Goal: Information Seeking & Learning: Learn about a topic

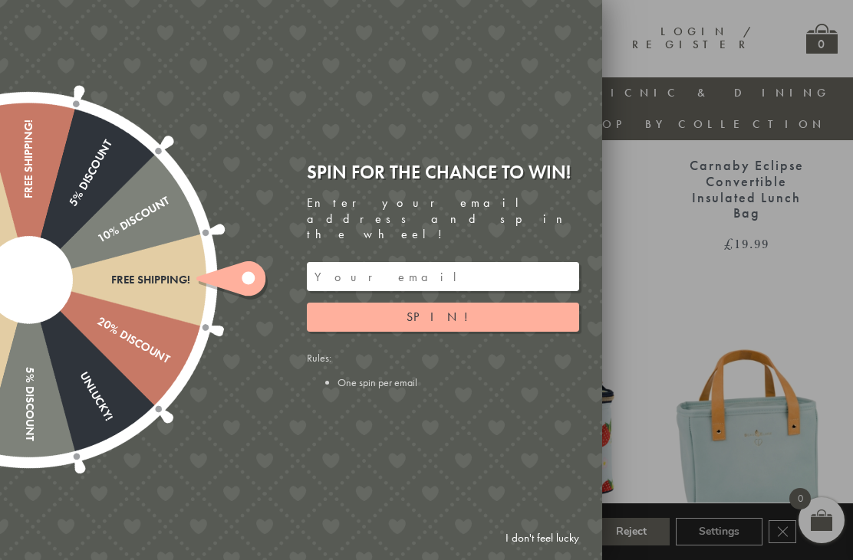
scroll to position [842, 0]
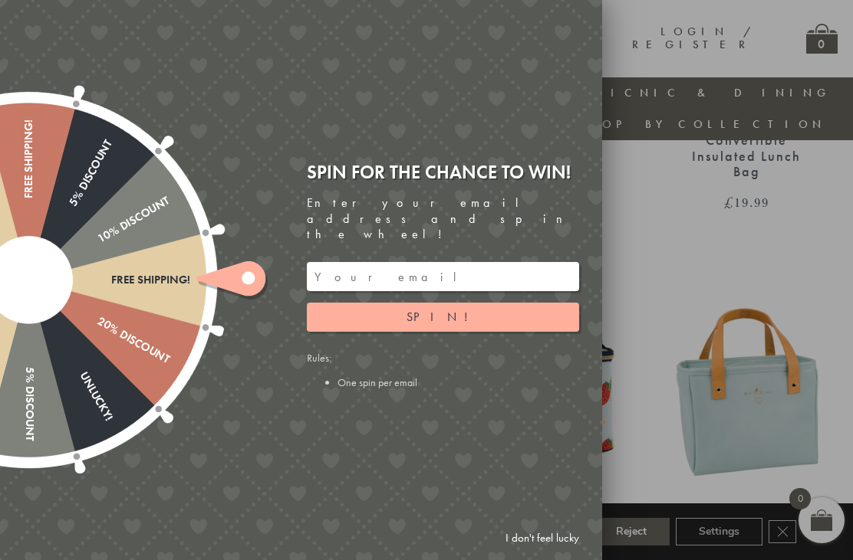
click at [537, 553] on link "I don't feel lucky" at bounding box center [542, 538] width 89 height 28
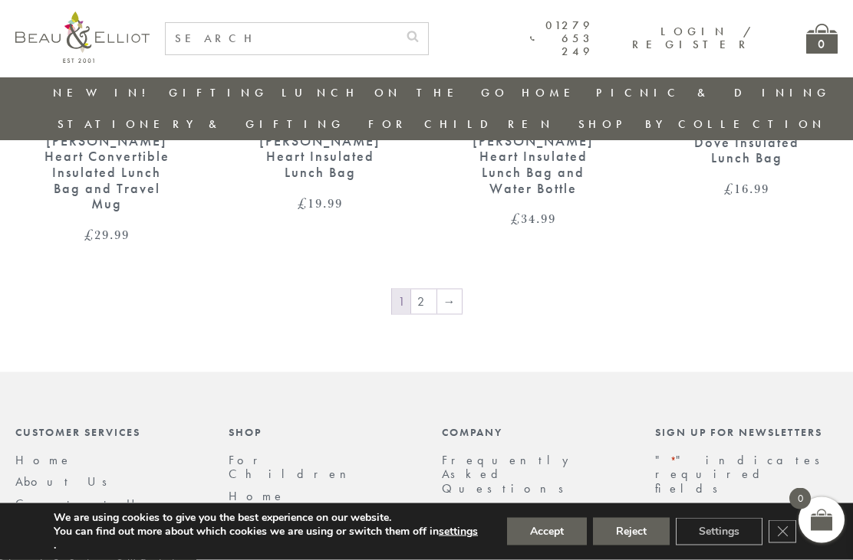
scroll to position [2468, 14]
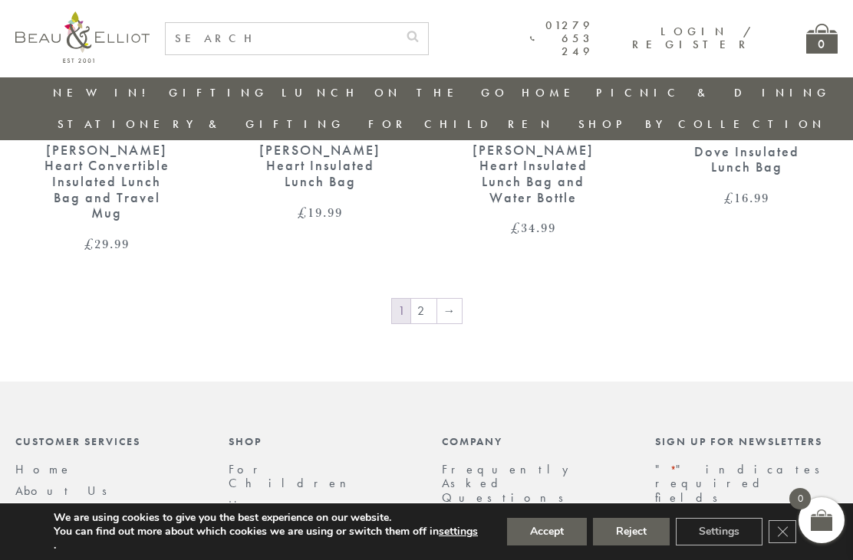
click at [438, 299] on link "→" at bounding box center [449, 311] width 25 height 25
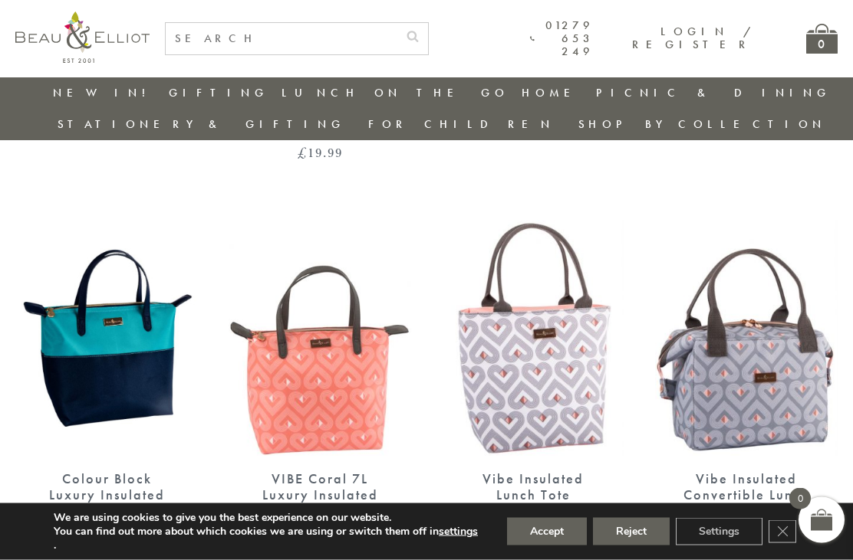
scroll to position [1024, 0]
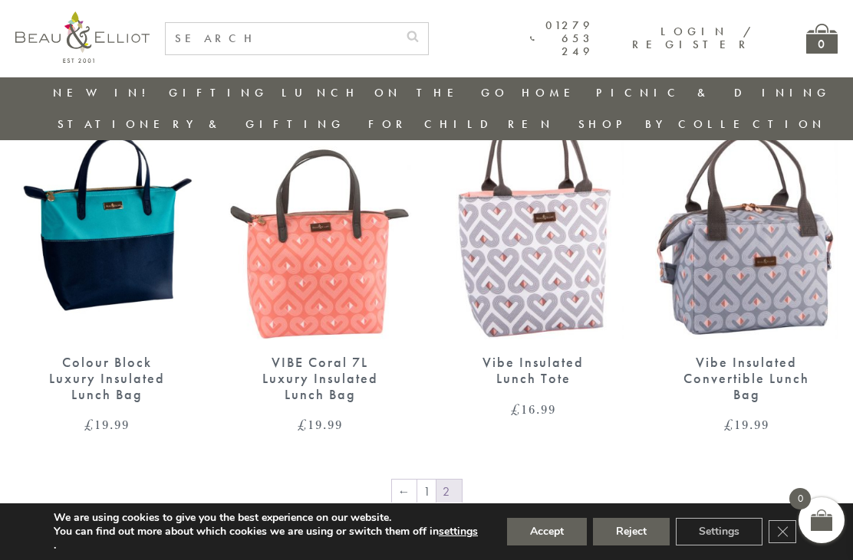
click at [409, 480] on link "←" at bounding box center [404, 492] width 25 height 25
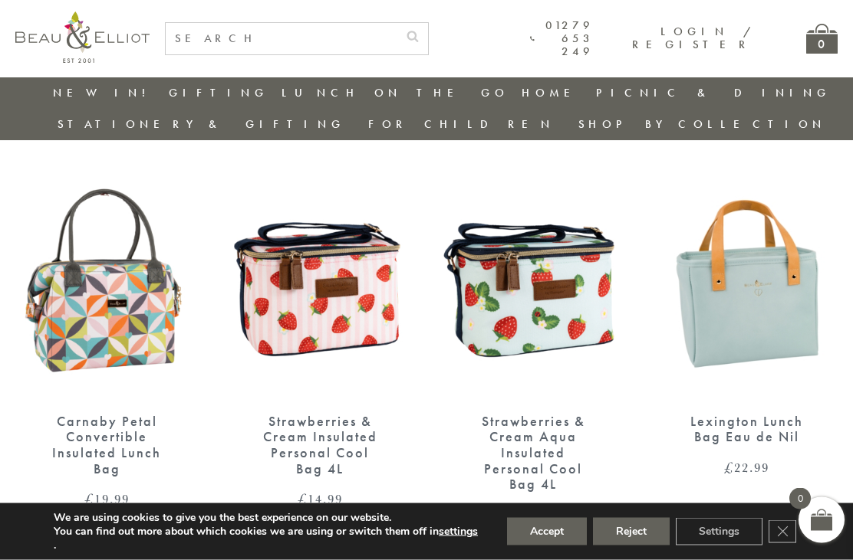
scroll to position [953, 0]
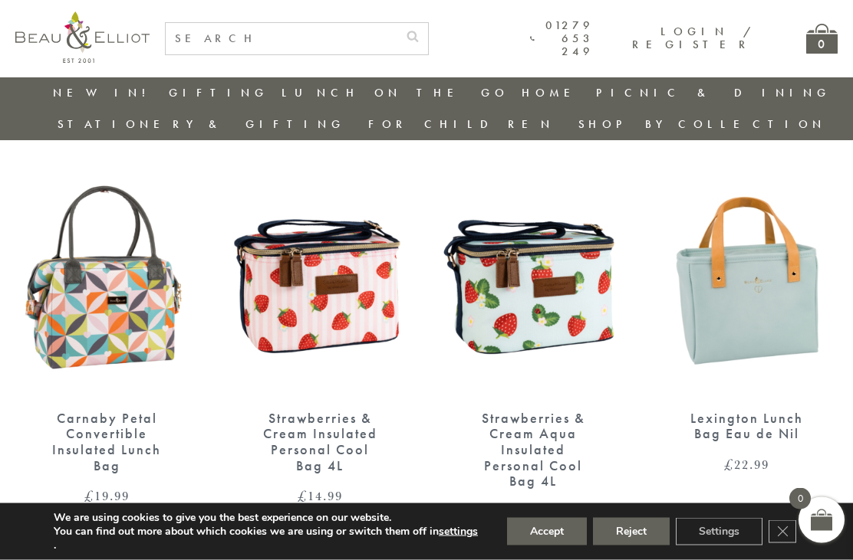
click at [728, 264] on img at bounding box center [746, 277] width 182 height 235
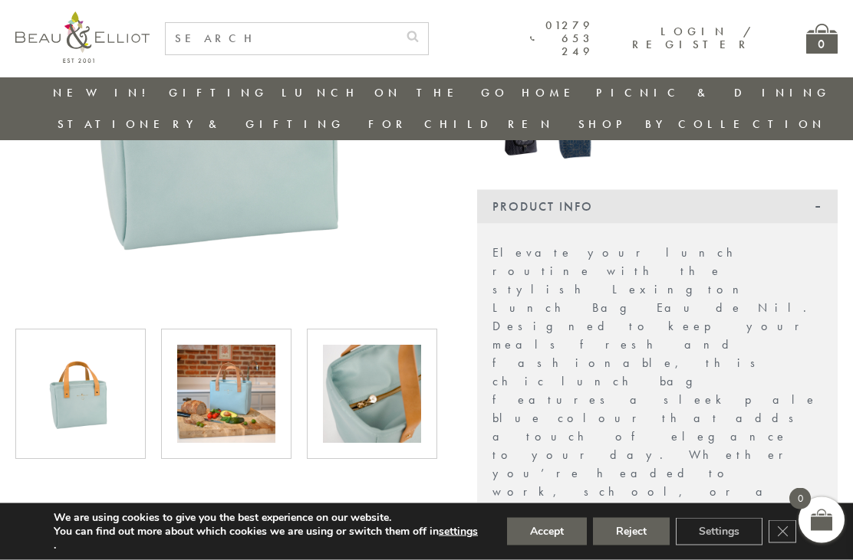
scroll to position [309, 0]
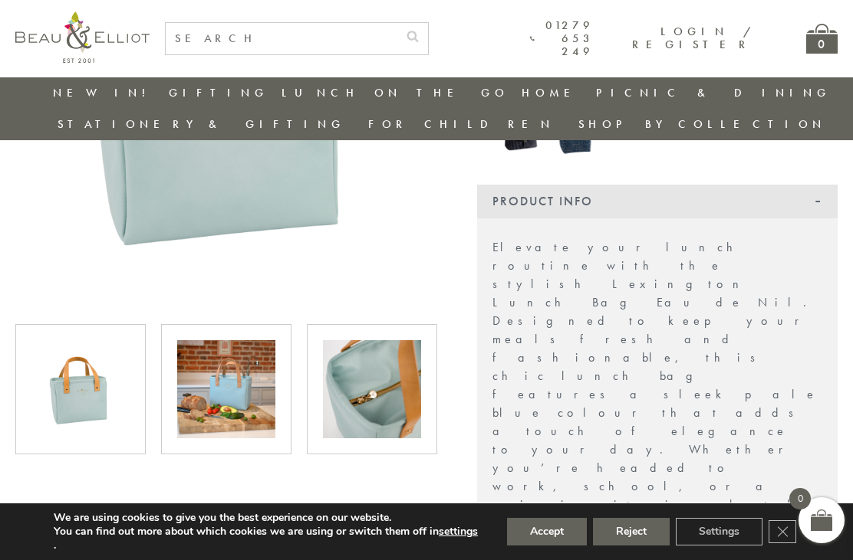
click at [361, 349] on img at bounding box center [372, 389] width 98 height 98
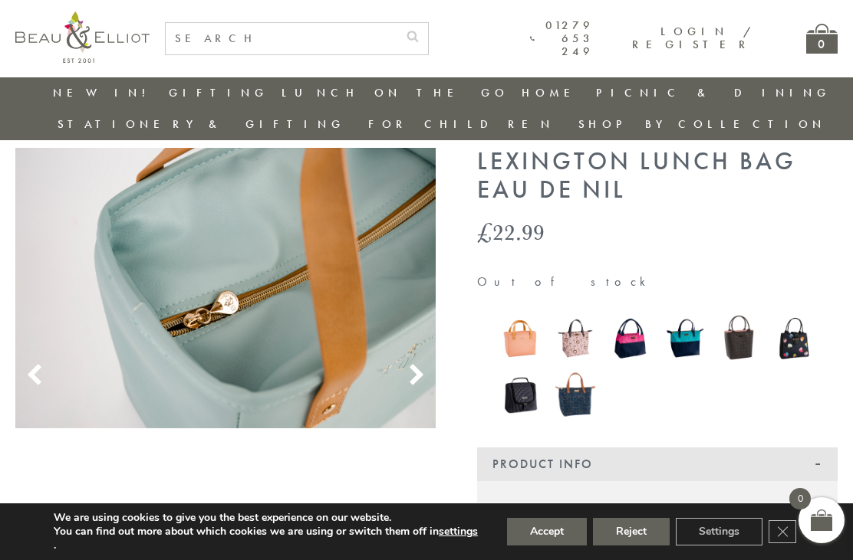
scroll to position [44, 0]
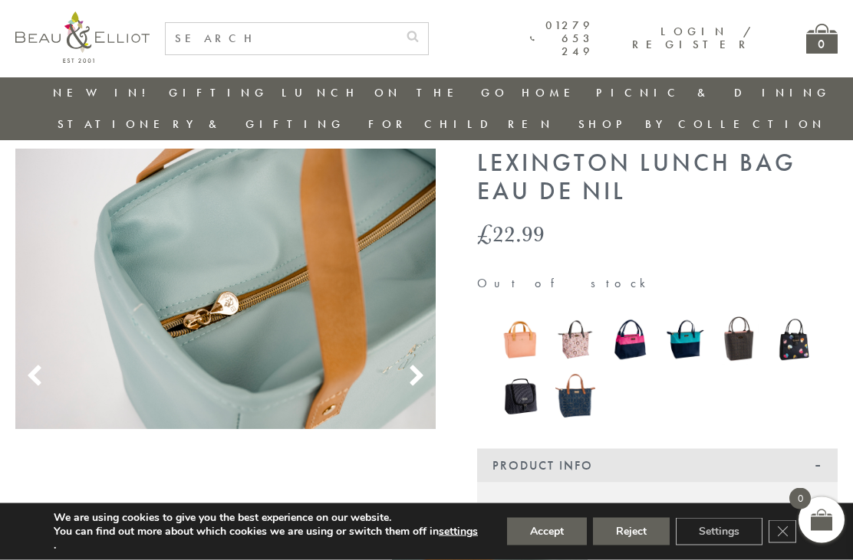
click at [410, 366] on icon at bounding box center [416, 377] width 23 height 23
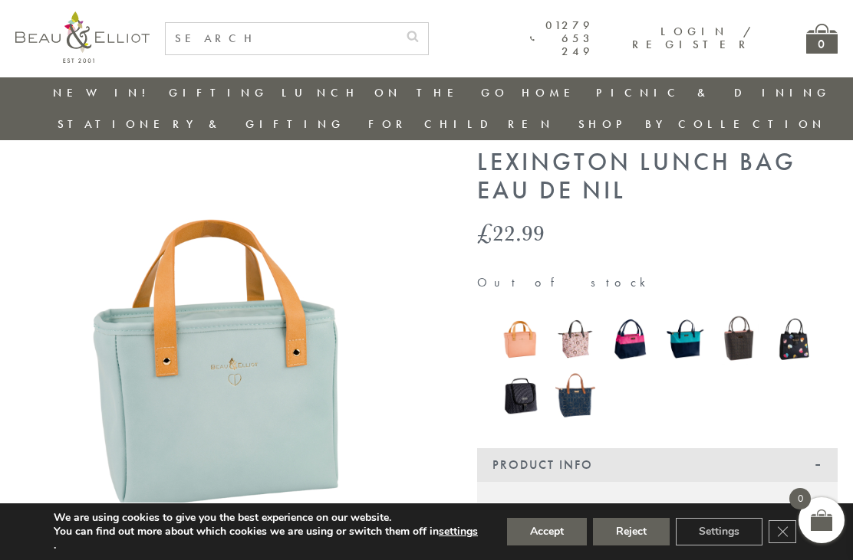
click at [378, 324] on img at bounding box center [225, 359] width 420 height 420
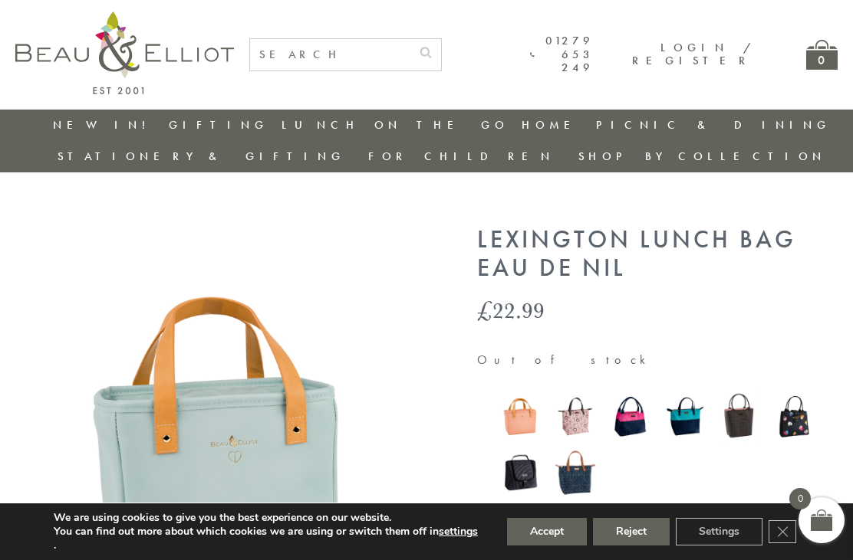
click at [260, 48] on input "text" at bounding box center [330, 54] width 160 height 31
type input "Eau de nil"
click at [441, 50] on button "submit" at bounding box center [425, 51] width 31 height 25
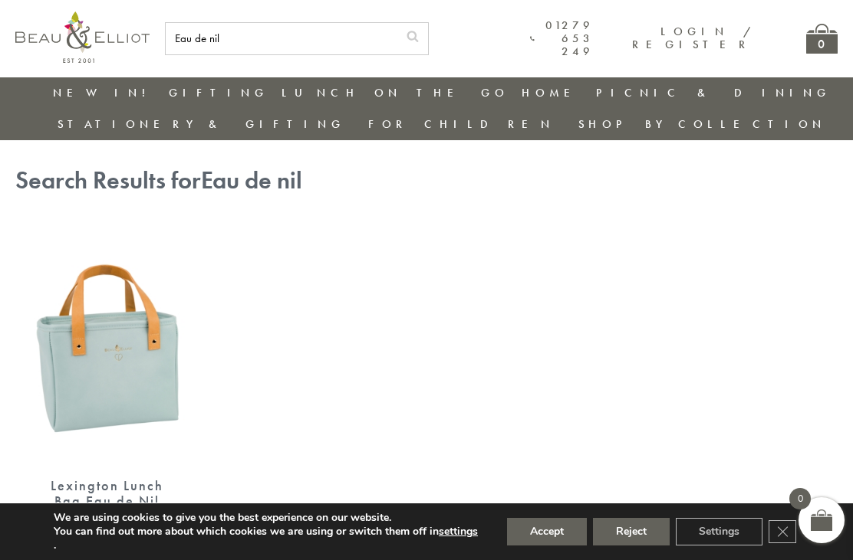
scroll to position [11, 12]
click at [67, 305] on img at bounding box center [106, 345] width 182 height 235
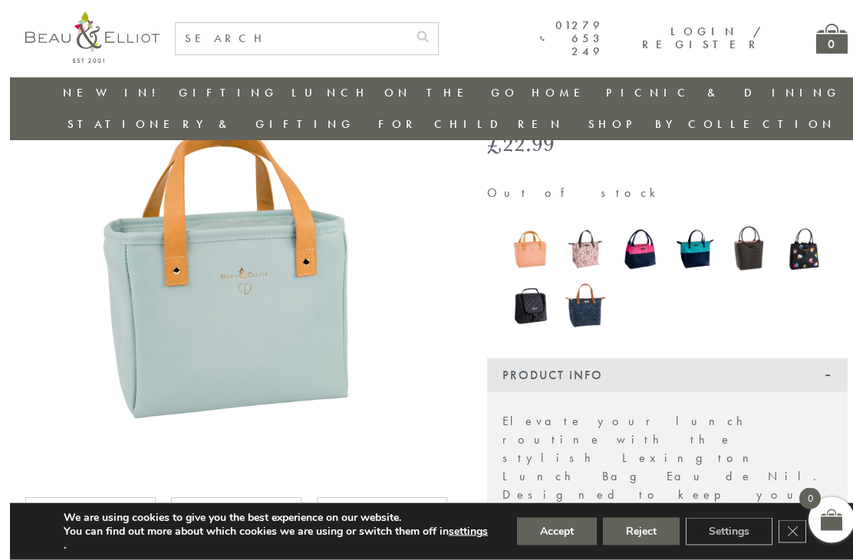
scroll to position [114, 0]
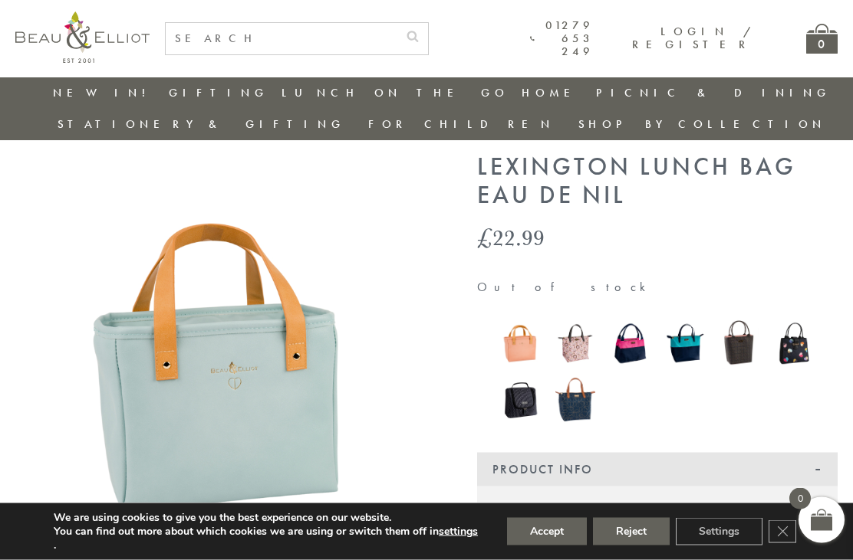
click at [144, 294] on img at bounding box center [225, 363] width 420 height 420
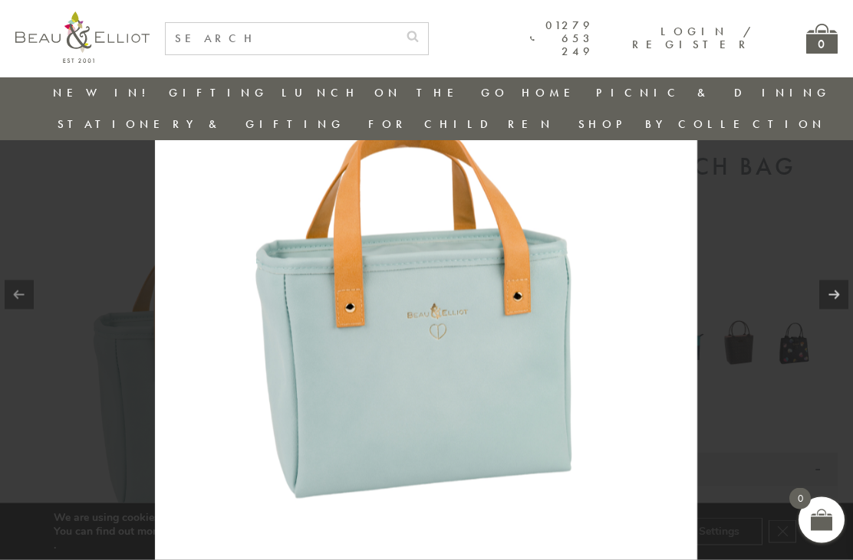
scroll to position [41, 14]
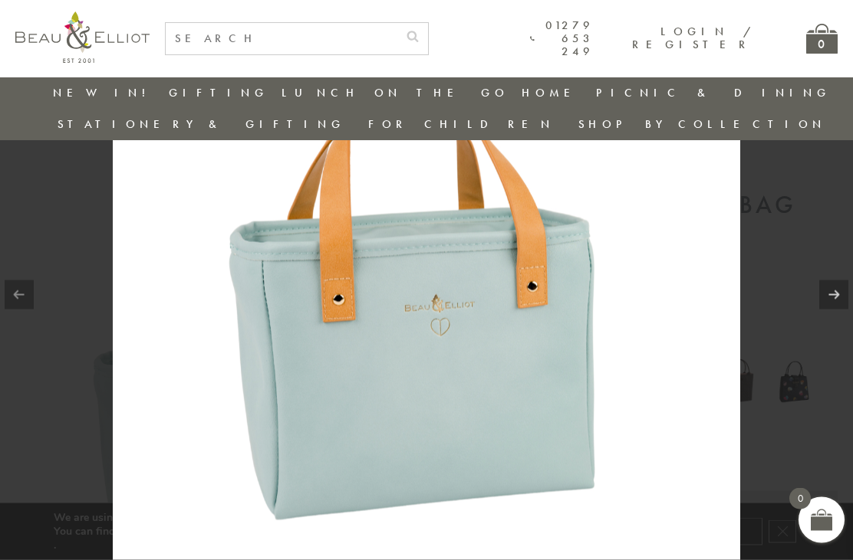
scroll to position [0, 14]
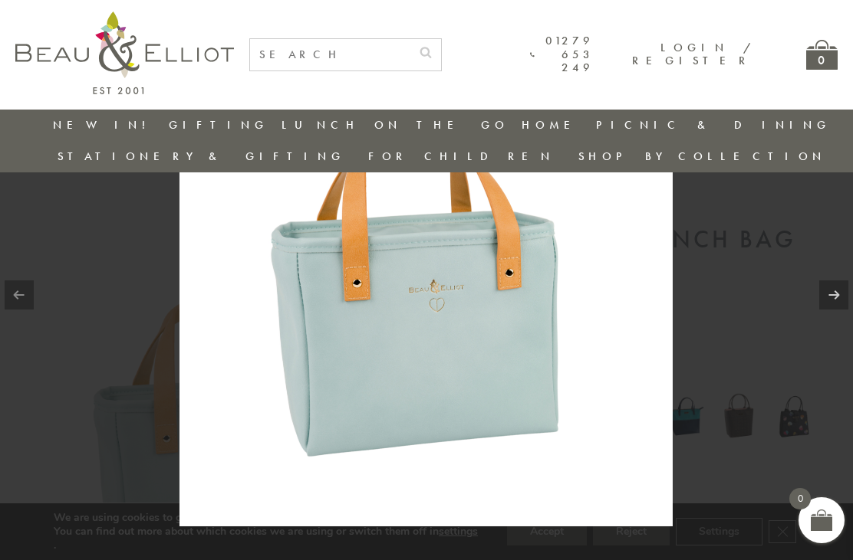
scroll to position [90, 14]
